Goal: Task Accomplishment & Management: Use online tool/utility

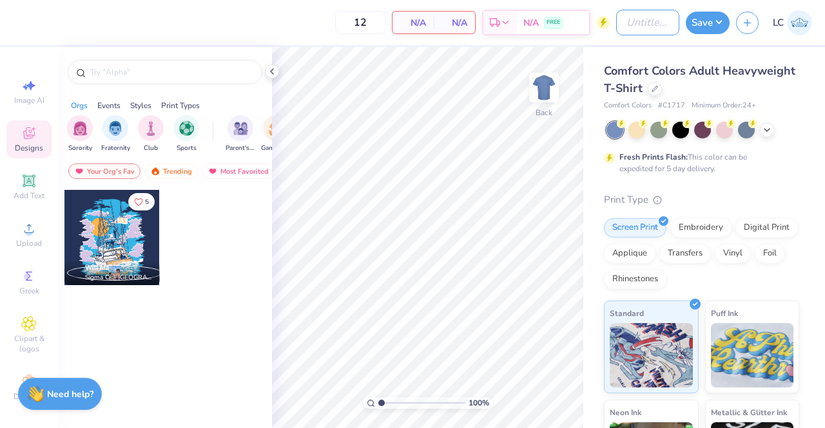
click at [644, 28] on input "Design Title" at bounding box center [647, 23] width 63 height 26
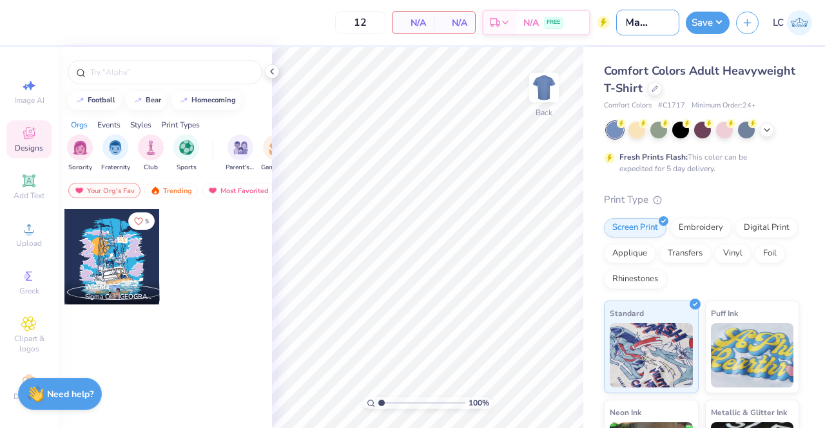
scroll to position [0, 24]
type input "DZ Madhappy"
click at [756, 61] on div "Comfort Colors Adult Heavyweight T-Shirt Comfort Colors # C1717 Minimum Order: …" at bounding box center [704, 319] width 242 height 545
click at [658, 86] on icon at bounding box center [654, 89] width 6 height 6
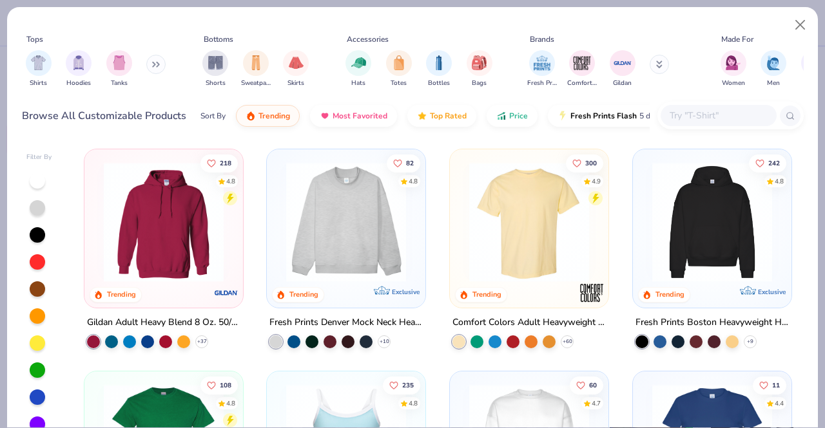
click at [81, 66] on img "filter for Hoodies" at bounding box center [79, 62] width 14 height 15
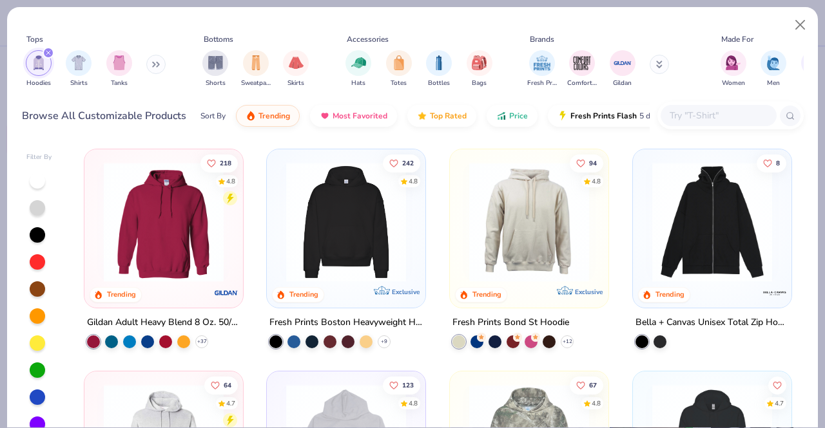
click at [81, 66] on img "filter for Shirts" at bounding box center [79, 62] width 15 height 15
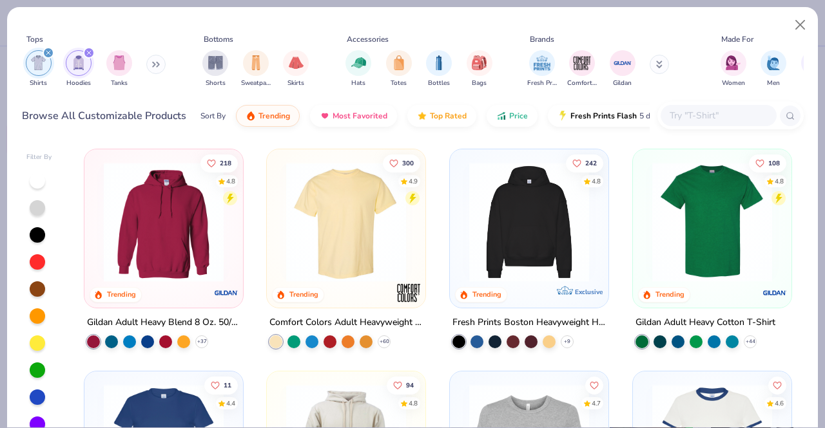
click at [48, 52] on icon "filter for Shirts" at bounding box center [48, 53] width 4 height 4
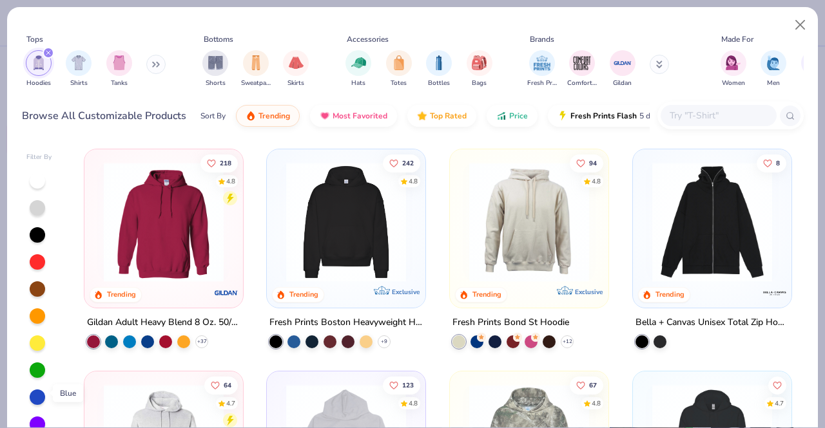
click at [43, 389] on div at bounding box center [37, 397] width 17 height 17
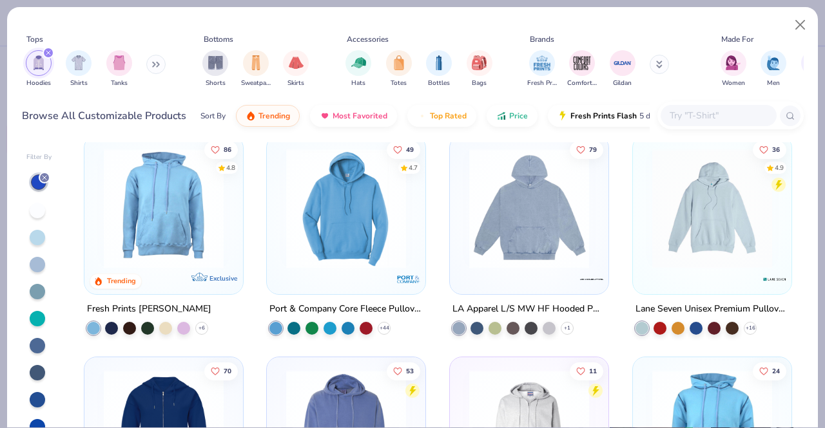
scroll to position [436, 0]
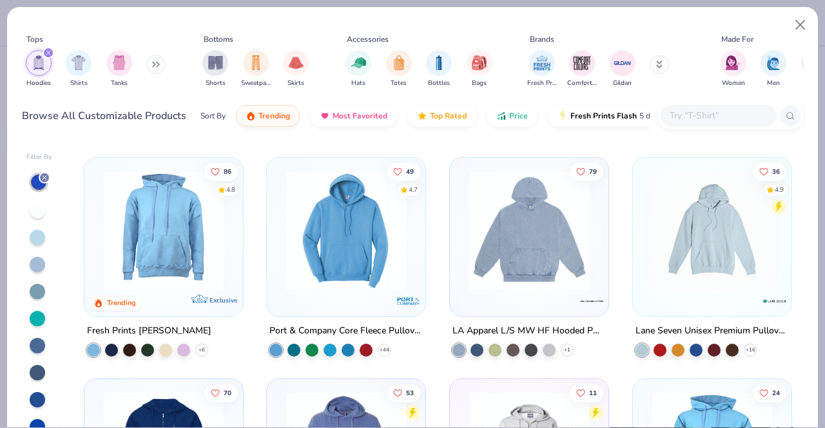
click at [494, 238] on img at bounding box center [529, 230] width 133 height 120
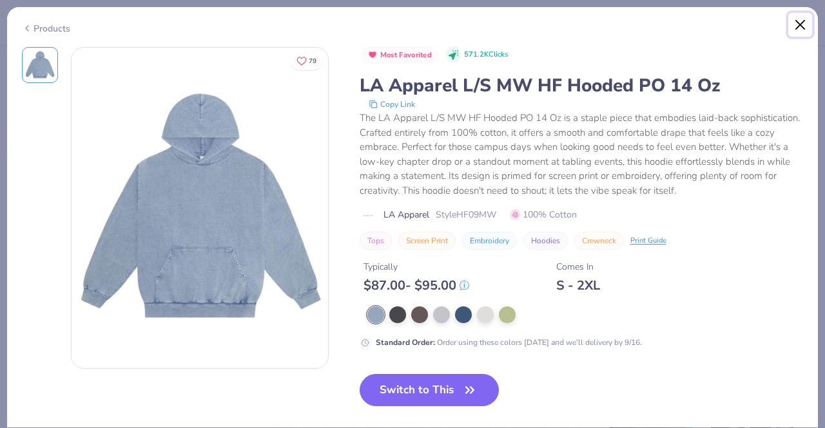
click at [796, 31] on button "Close" at bounding box center [800, 25] width 24 height 24
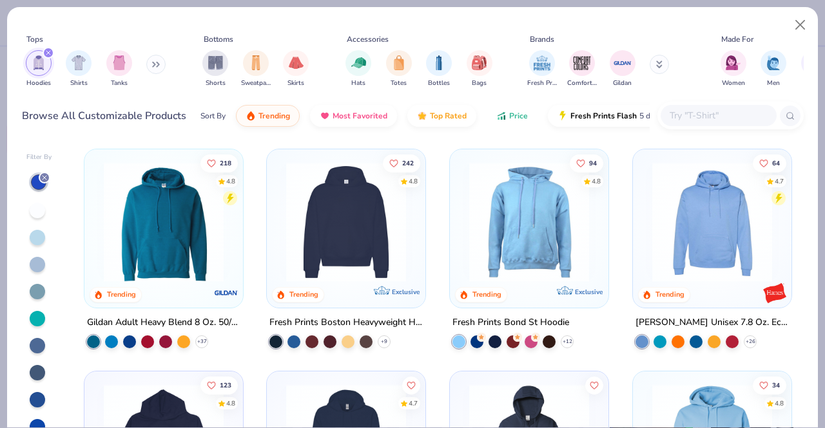
click at [510, 117] on span "Price" at bounding box center [518, 116] width 19 height 10
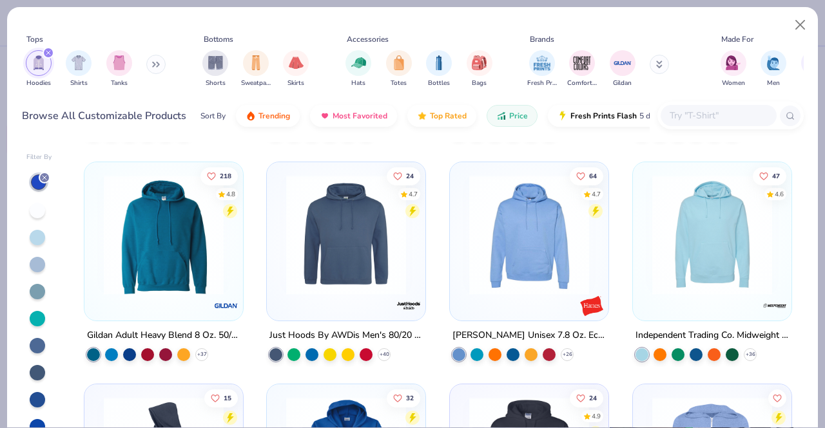
scroll to position [230, 0]
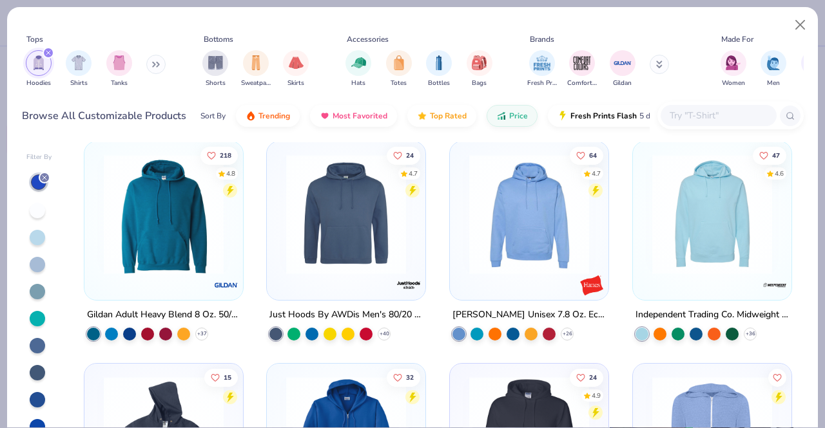
click at [106, 330] on div at bounding box center [111, 333] width 13 height 13
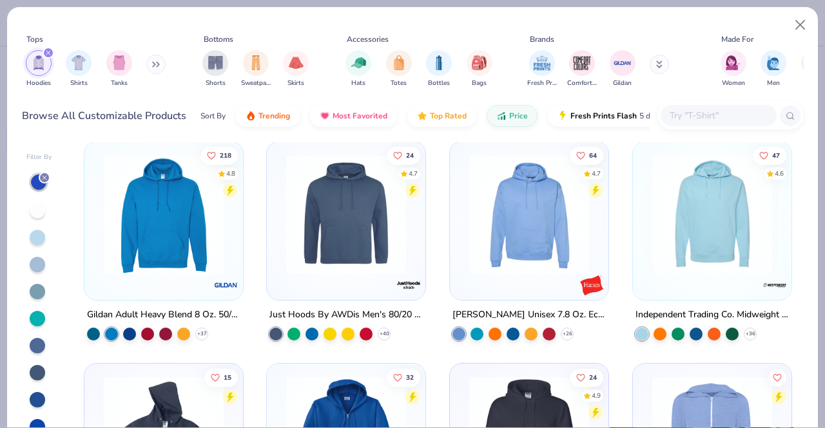
click at [123, 333] on div at bounding box center [129, 333] width 13 height 13
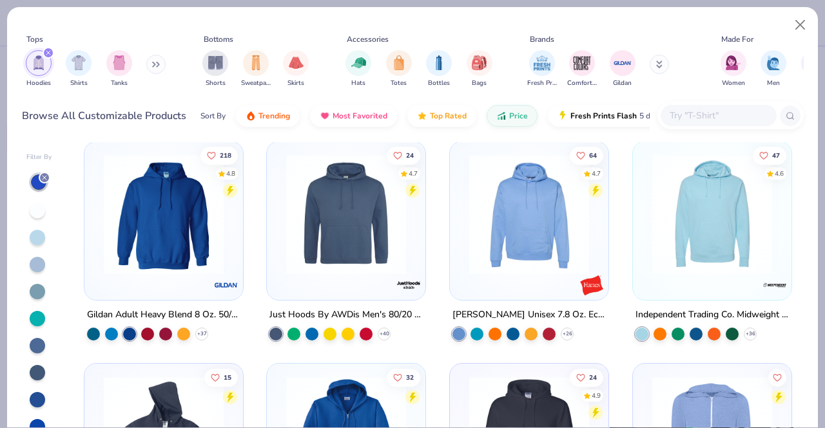
click at [307, 333] on div at bounding box center [311, 333] width 13 height 13
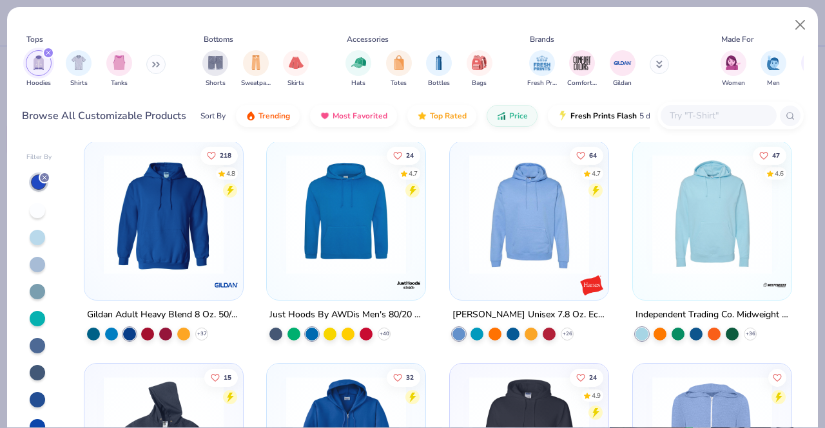
click at [510, 329] on div at bounding box center [512, 333] width 13 height 13
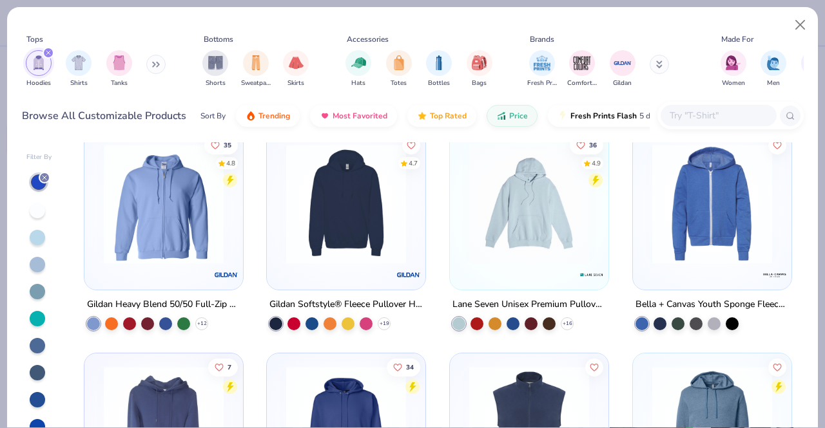
scroll to position [687, 0]
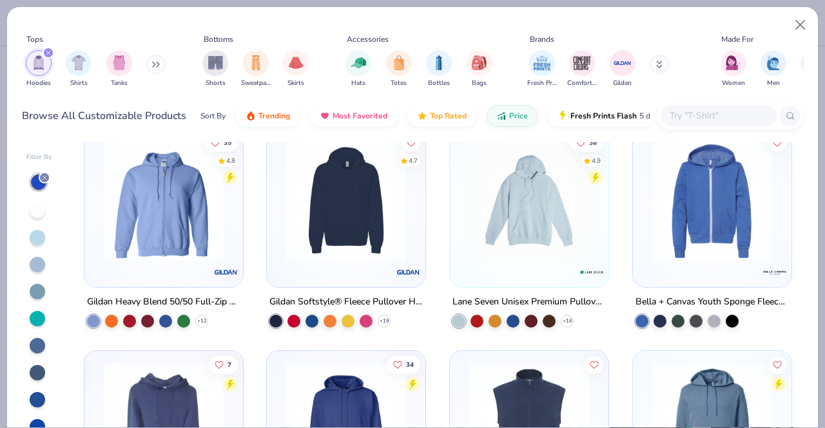
click at [506, 321] on div at bounding box center [512, 321] width 13 height 13
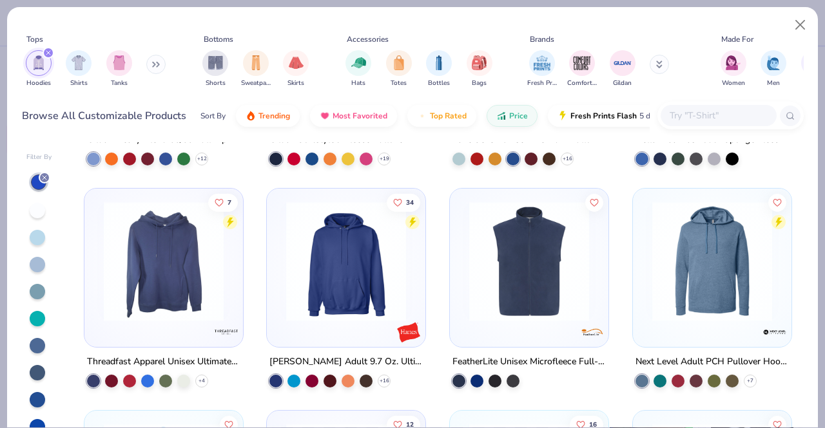
scroll to position [850, 0]
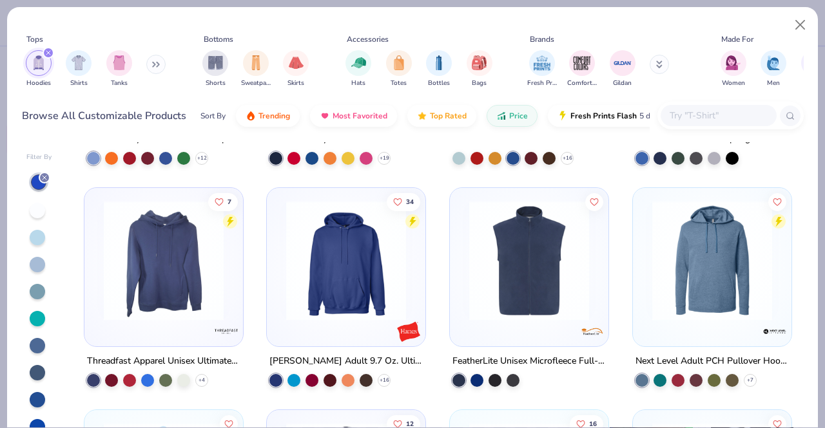
click at [35, 263] on div at bounding box center [37, 264] width 15 height 15
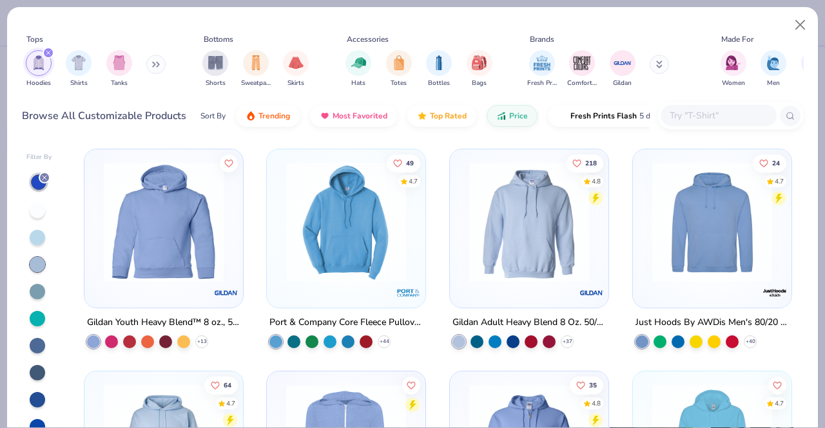
click at [522, 220] on img at bounding box center [529, 222] width 133 height 120
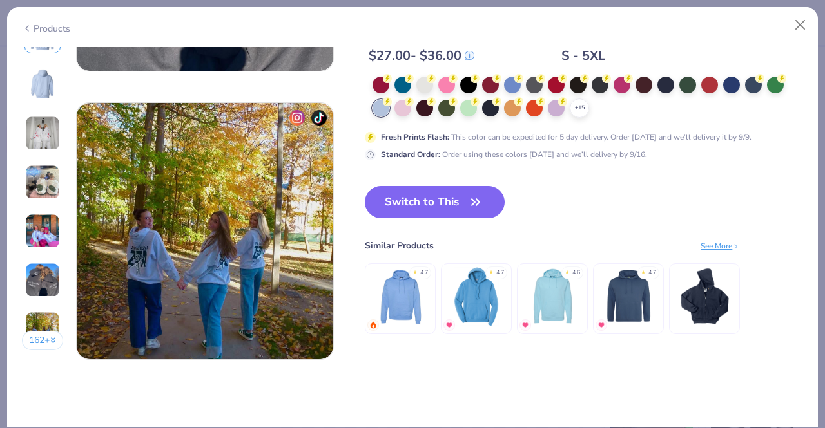
scroll to position [1708, 0]
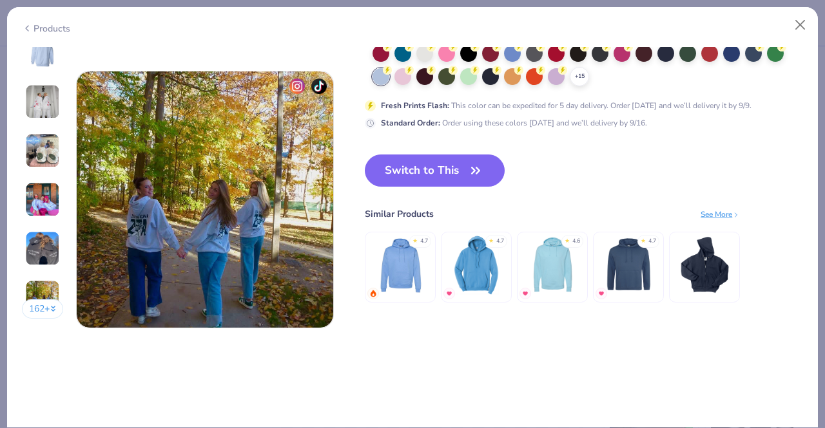
click at [434, 175] on button "Switch to This" at bounding box center [435, 171] width 140 height 32
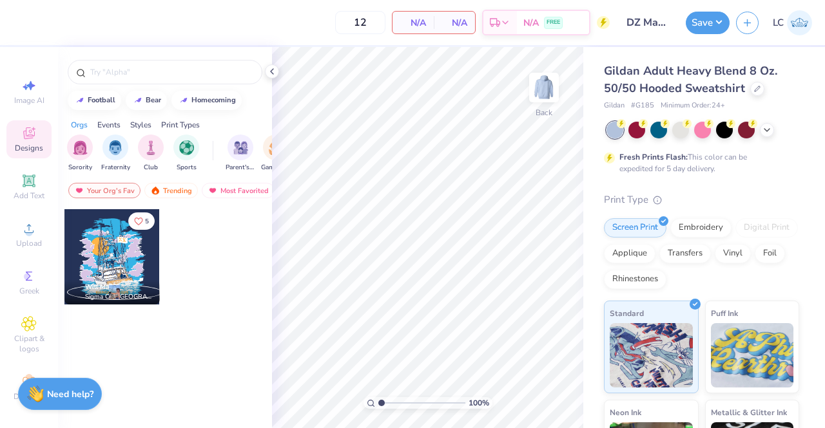
click at [272, 70] on polyline at bounding box center [272, 71] width 3 height 5
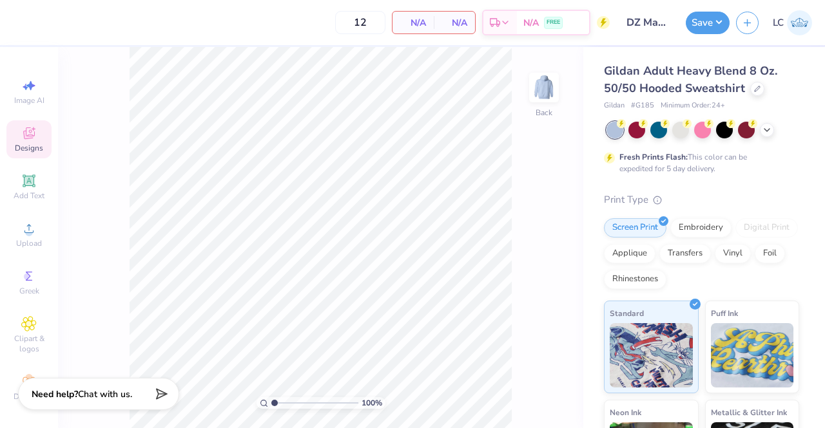
scroll to position [14, 0]
click at [21, 370] on icon at bounding box center [28, 377] width 15 height 15
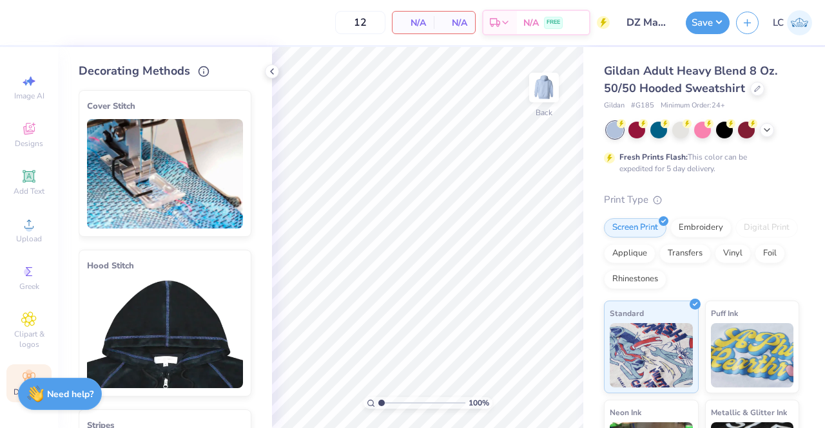
click at [183, 291] on img at bounding box center [165, 334] width 156 height 110
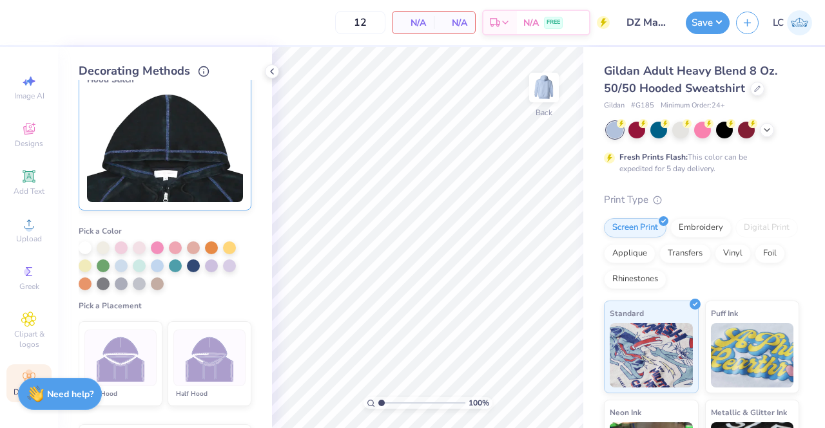
scroll to position [187, 0]
click at [85, 245] on div at bounding box center [85, 247] width 13 height 13
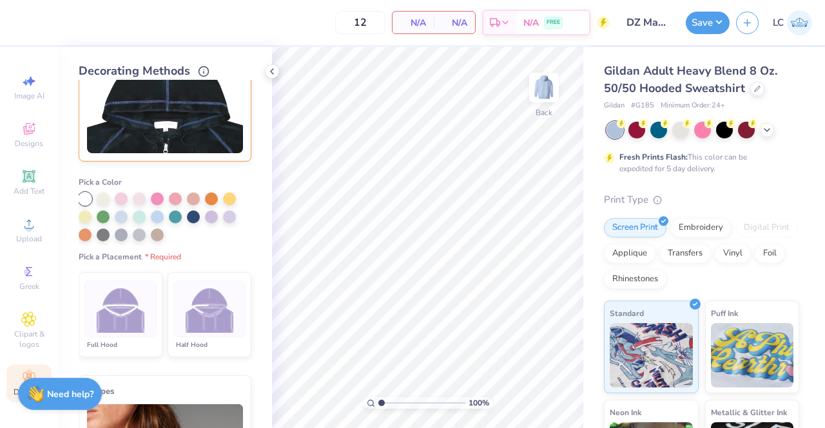
scroll to position [236, 0]
click at [222, 310] on img at bounding box center [210, 309] width 48 height 48
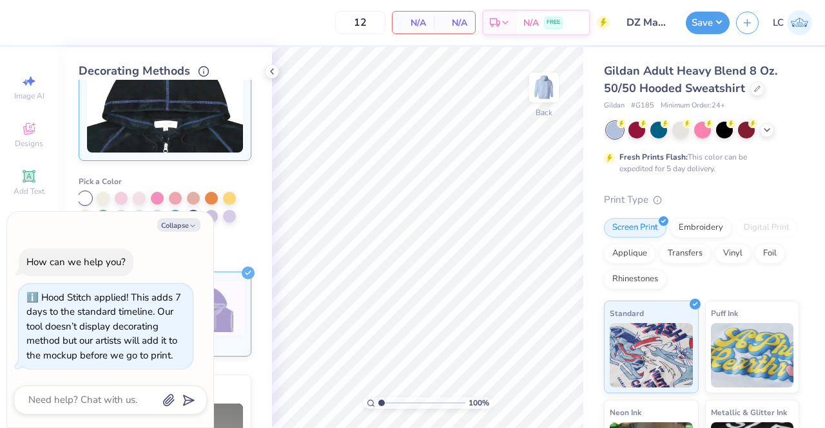
click at [183, 224] on button "Collapse" at bounding box center [178, 225] width 43 height 14
type textarea "x"
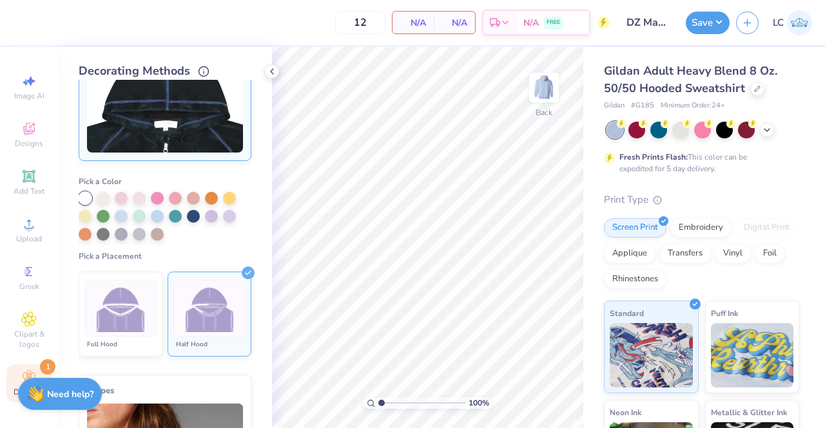
click at [271, 72] on polyline at bounding box center [272, 71] width 3 height 5
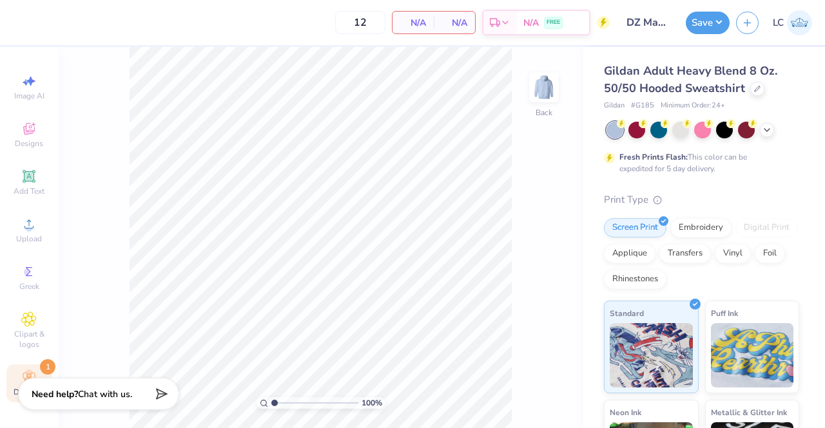
click at [24, 171] on icon at bounding box center [29, 176] width 10 height 10
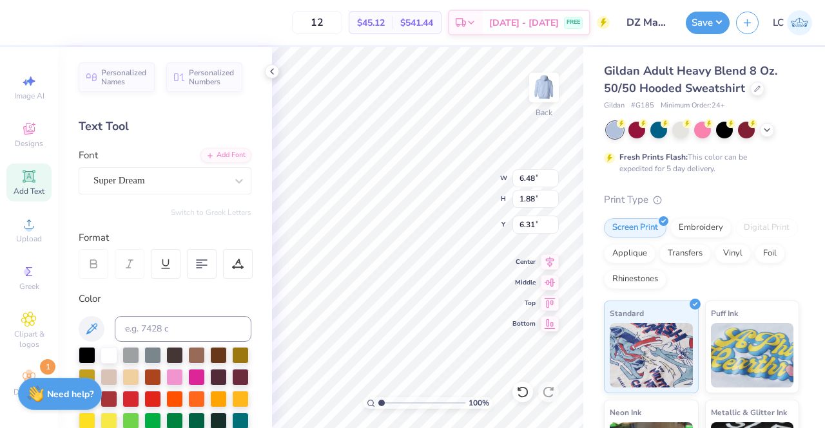
click at [273, 71] on icon at bounding box center [272, 71] width 10 height 10
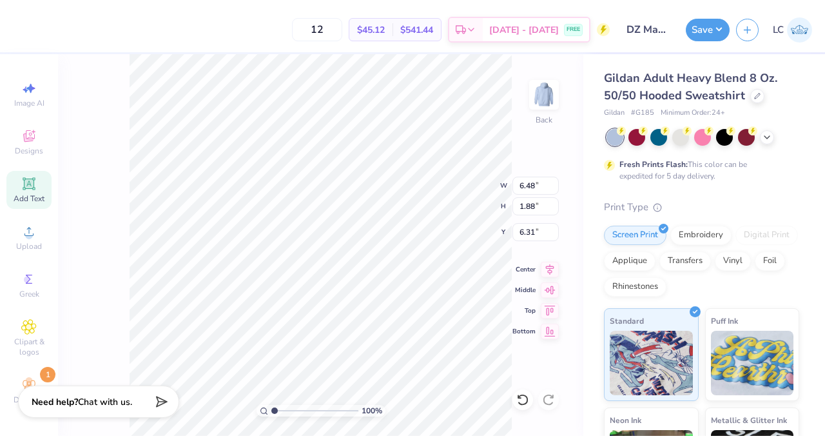
scroll to position [10, 1]
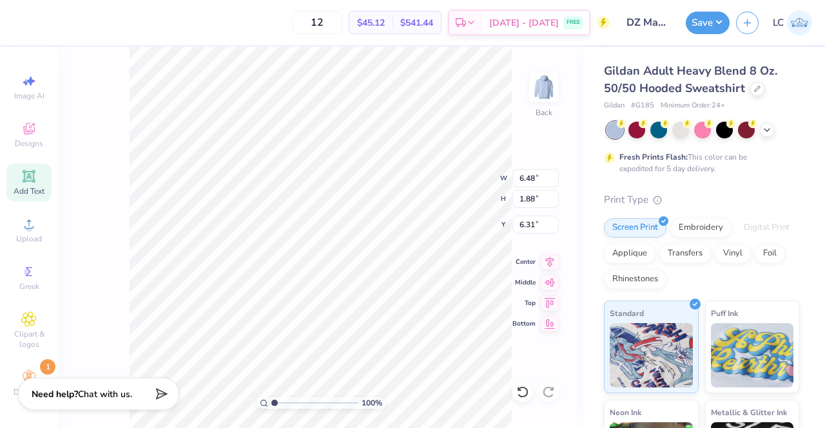
type textarea "TEX"
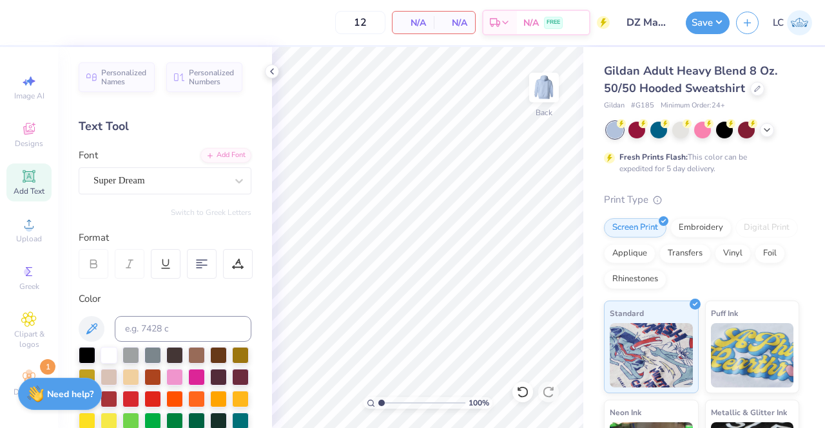
click at [24, 75] on icon at bounding box center [28, 80] width 15 height 15
select select "4"
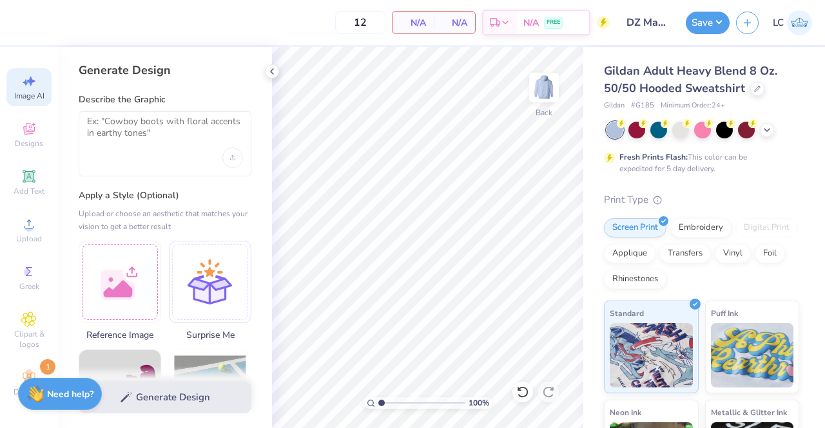
click at [238, 157] on div "Upload image" at bounding box center [232, 158] width 21 height 21
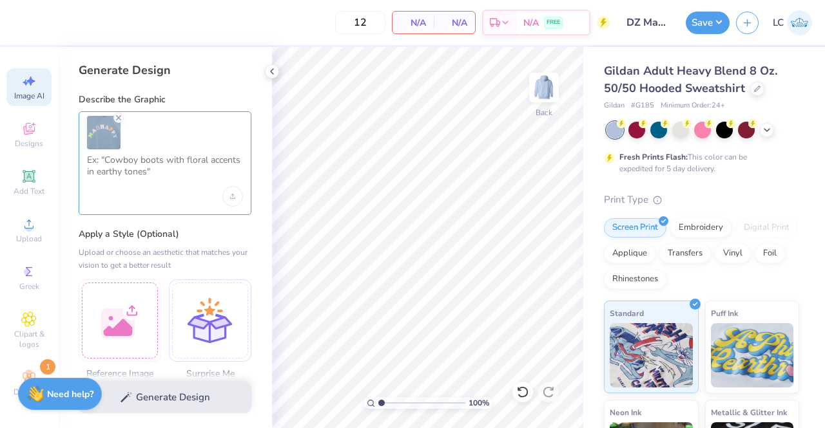
click at [134, 182] on textarea at bounding box center [165, 171] width 156 height 32
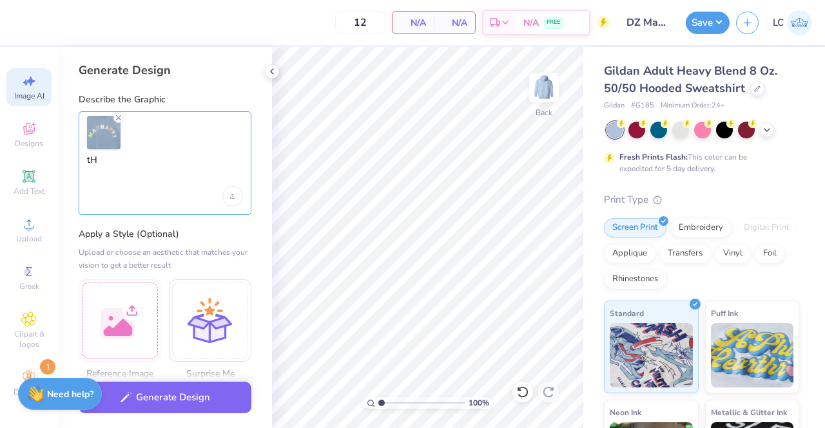
type textarea "t"
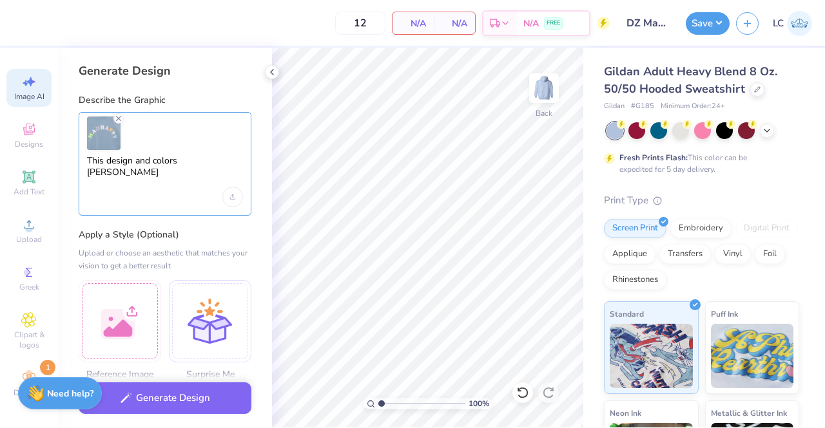
scroll to position [0, 0]
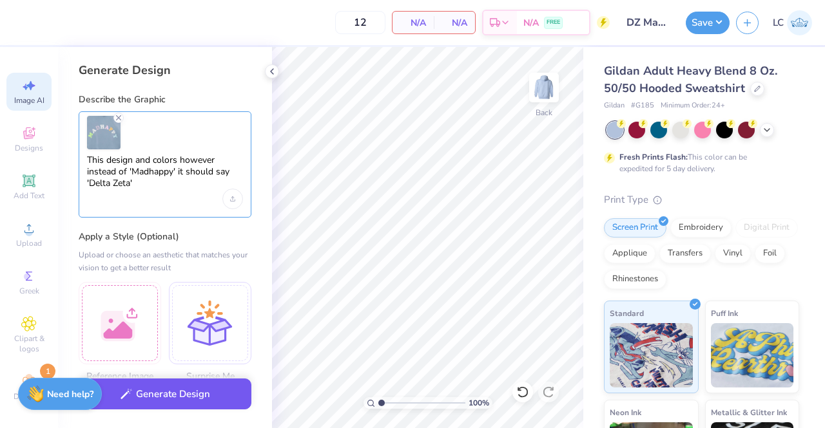
type textarea "This design and colors however instead of 'Madhappy' it should say 'Delta Zeta'"
click at [174, 397] on button "Generate Design" at bounding box center [165, 395] width 173 height 32
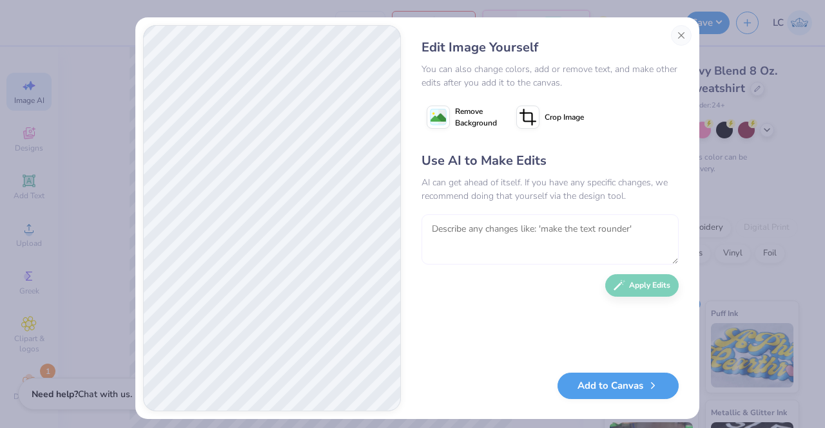
click at [474, 230] on textarea at bounding box center [549, 240] width 257 height 50
type textarea "put all the text on one line"
click at [627, 293] on button "Apply Edits" at bounding box center [641, 285] width 73 height 23
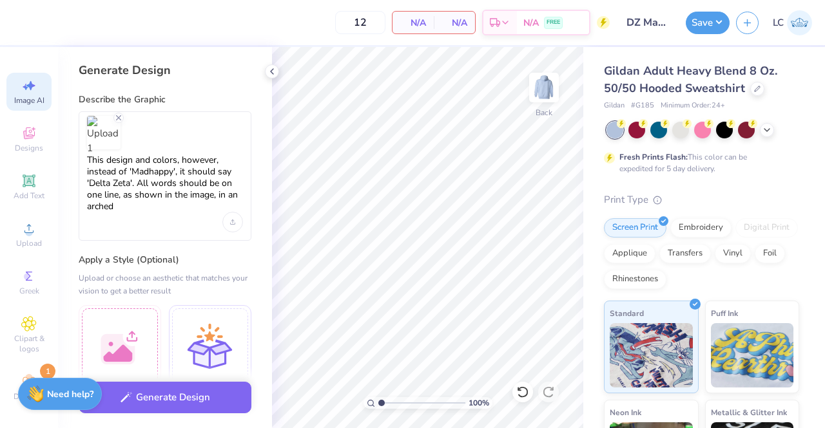
select select "4"
